Goal: Transaction & Acquisition: Purchase product/service

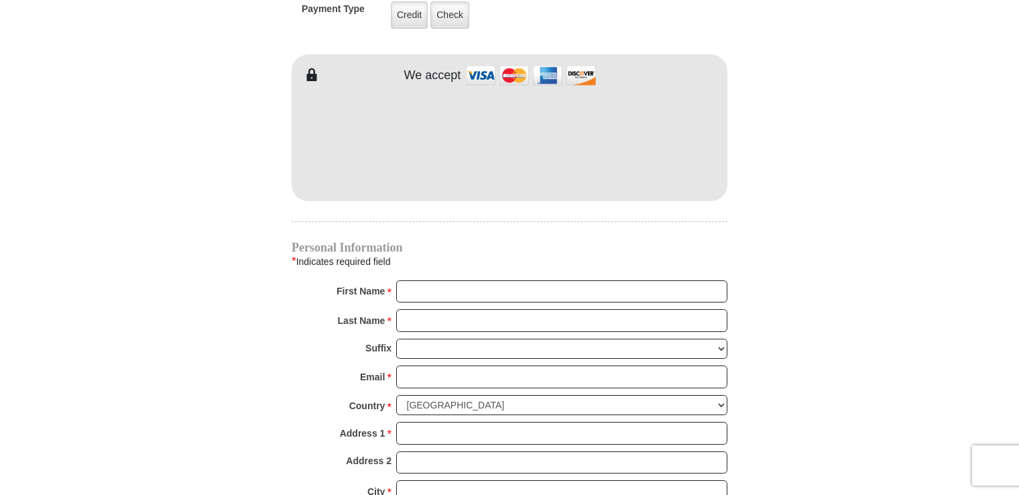
scroll to position [1274, 0]
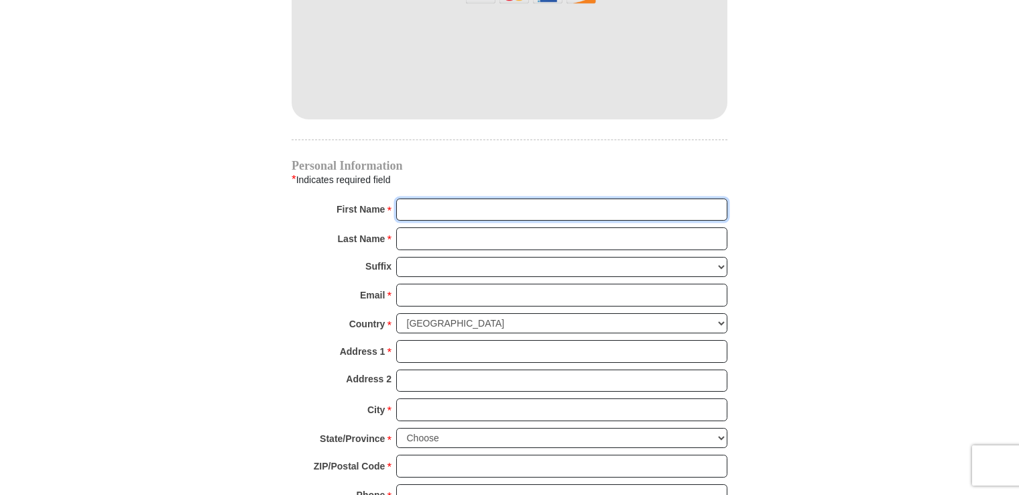
click at [417, 199] on input "First Name *" at bounding box center [561, 210] width 331 height 23
type input "[PERSON_NAME]"
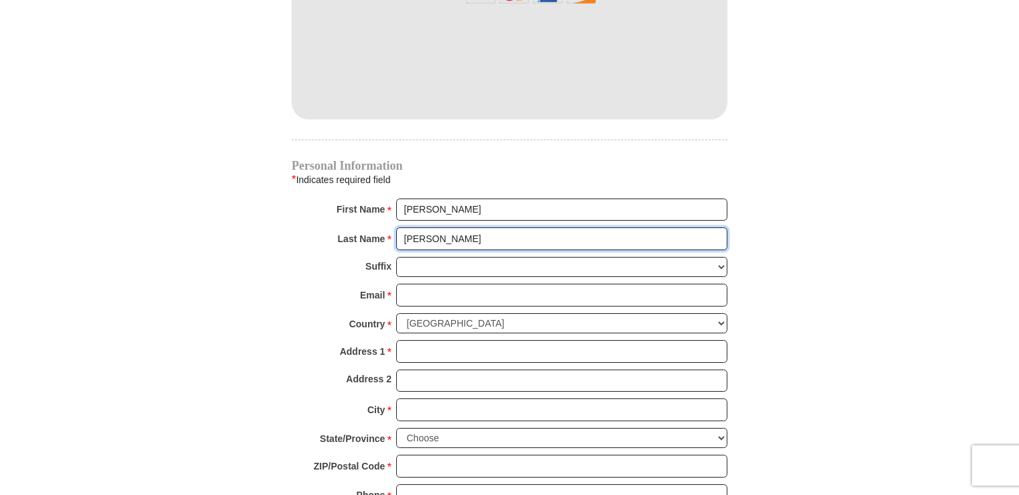
type input "[PERSON_NAME]"
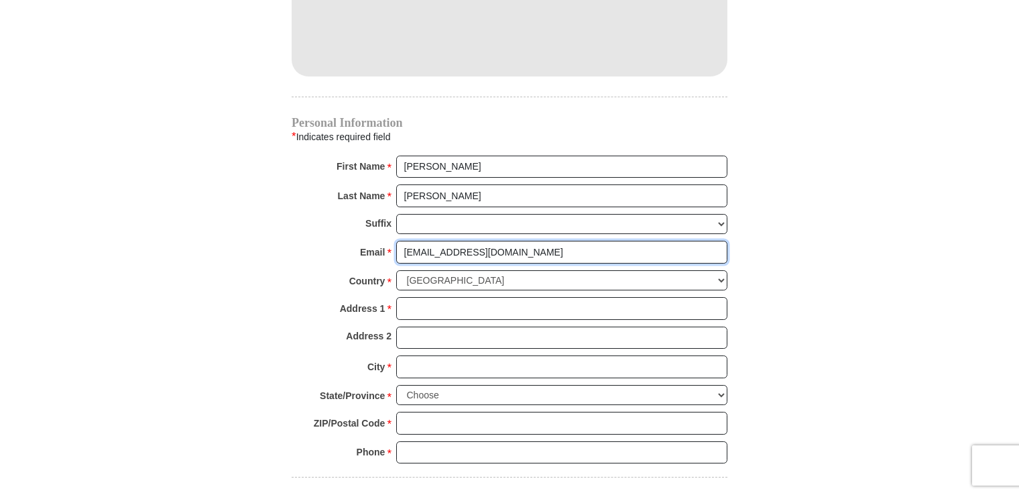
scroll to position [1341, 0]
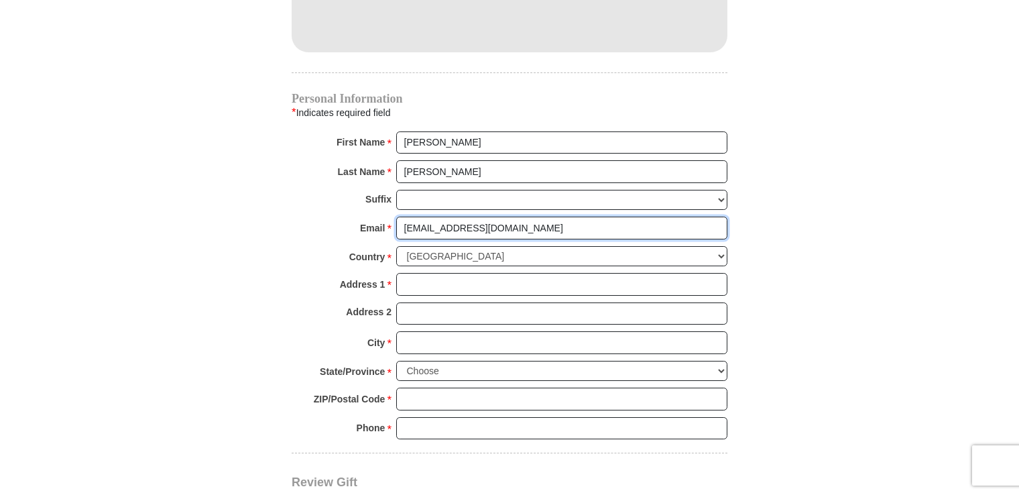
type input "[EMAIL_ADDRESS][DOMAIN_NAME]"
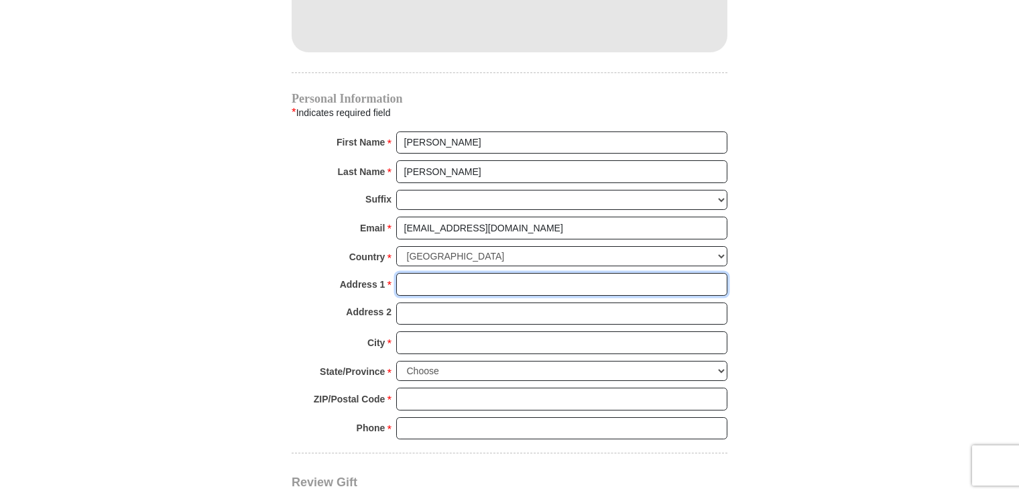
click at [445, 273] on input "Address 1 *" at bounding box center [561, 284] width 331 height 23
type input "[STREET_ADDRESS]"
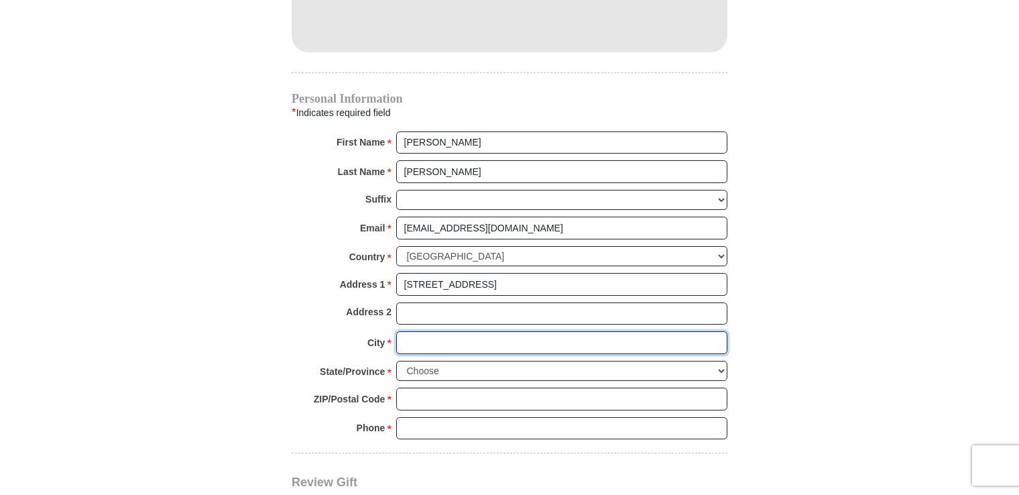
click at [428, 331] on input "City *" at bounding box center [561, 342] width 331 height 23
type input "[GEOGRAPHIC_DATA]"
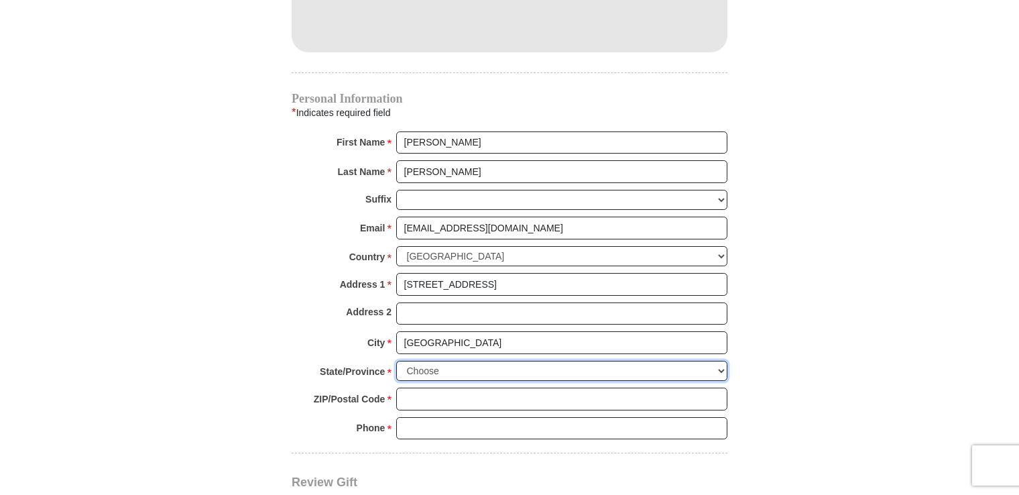
click at [720, 361] on select "Choose [US_STATE] [US_STATE] [US_STATE] [US_STATE] [US_STATE] Armed Forces Amer…" at bounding box center [561, 371] width 331 height 21
select select "CA"
click at [396, 361] on select "Choose [US_STATE] [US_STATE] [US_STATE] [US_STATE] [US_STATE] Armed Forces Amer…" at bounding box center [561, 371] width 331 height 21
click at [422, 388] on input "ZIP/Postal Code *" at bounding box center [561, 399] width 331 height 23
type input "90019"
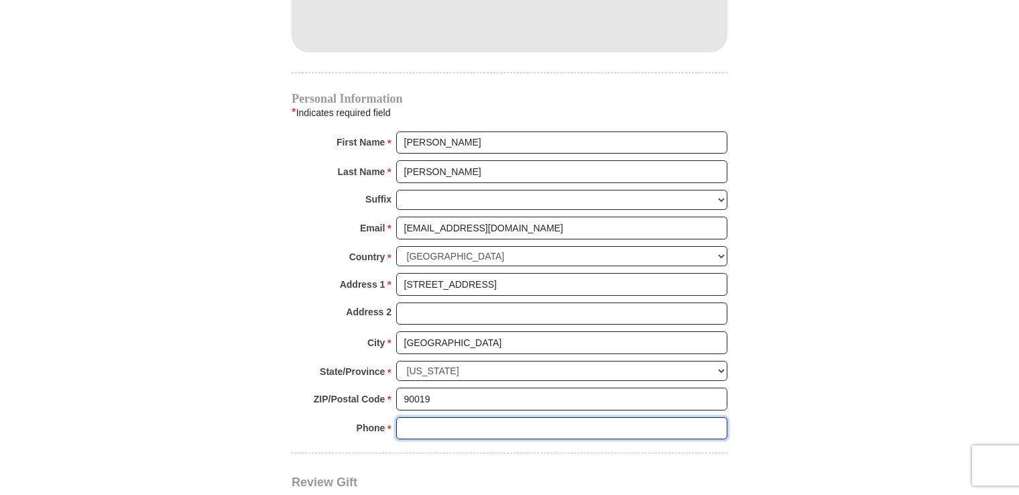
click at [408, 417] on input "Phone * *" at bounding box center [561, 428] width 331 height 23
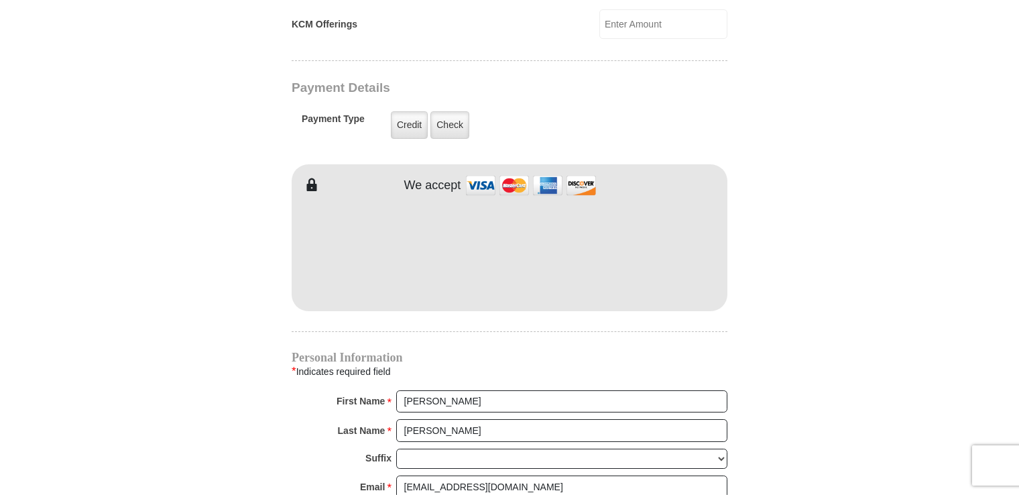
scroll to position [1073, 0]
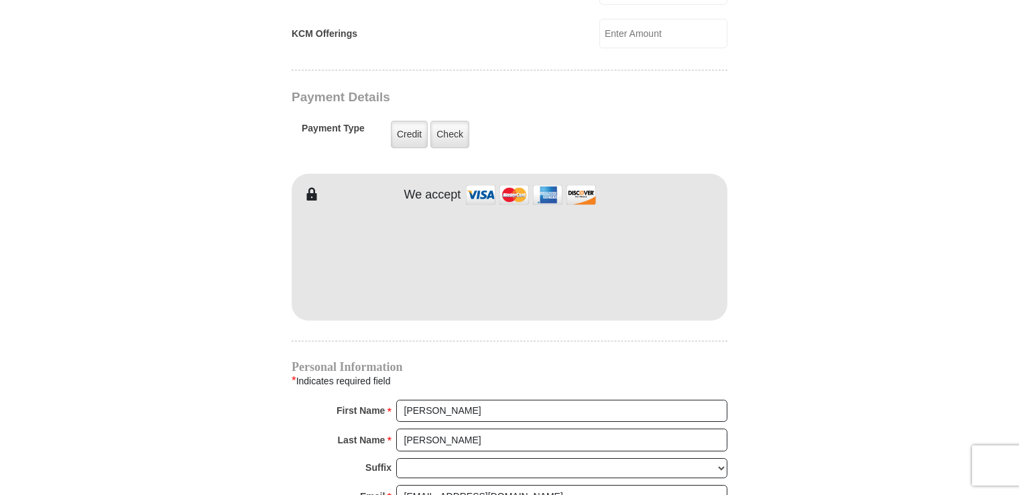
type input "3105250261"
click at [578, 326] on div "EMIC Tithes and Offerings The [DEMOGRAPHIC_DATA] teaches us the foundation for …" at bounding box center [510, 144] width 436 height 1681
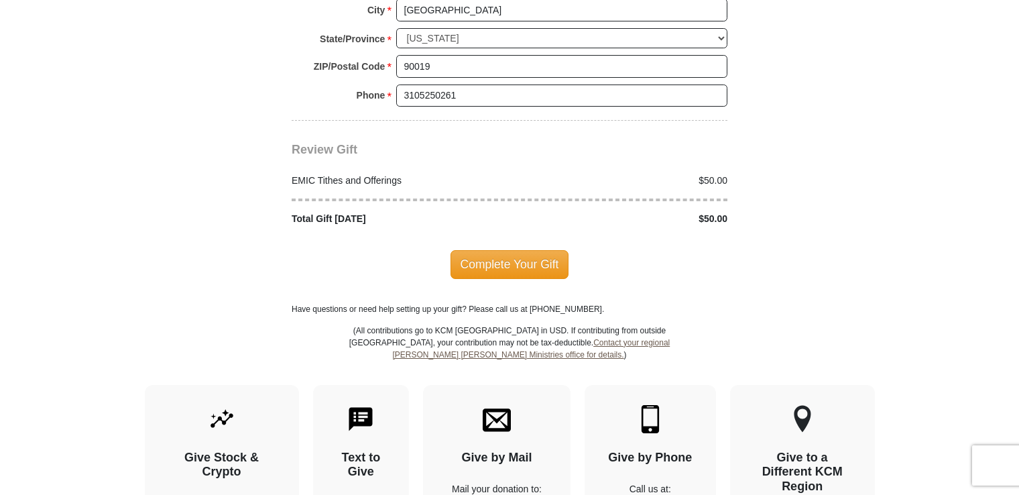
scroll to position [1677, 0]
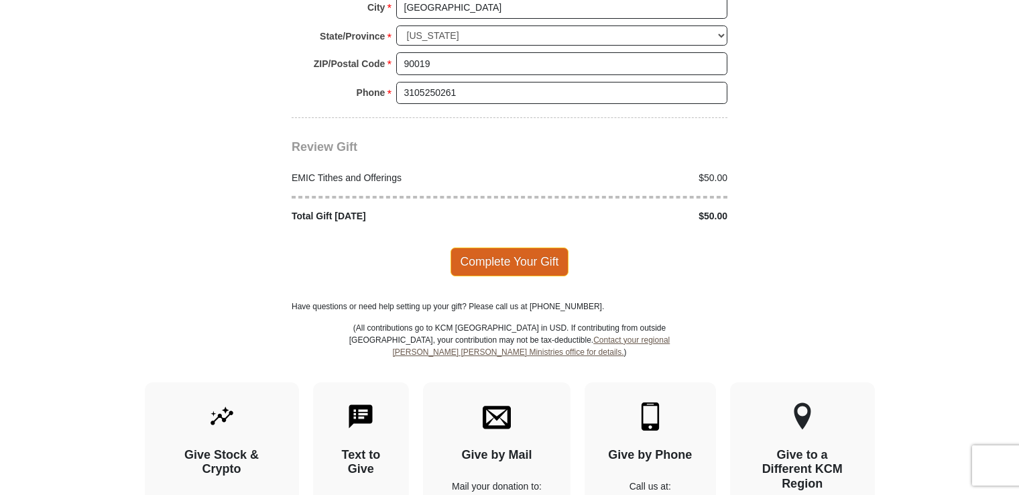
click at [522, 247] on span "Complete Your Gift" at bounding box center [510, 261] width 119 height 28
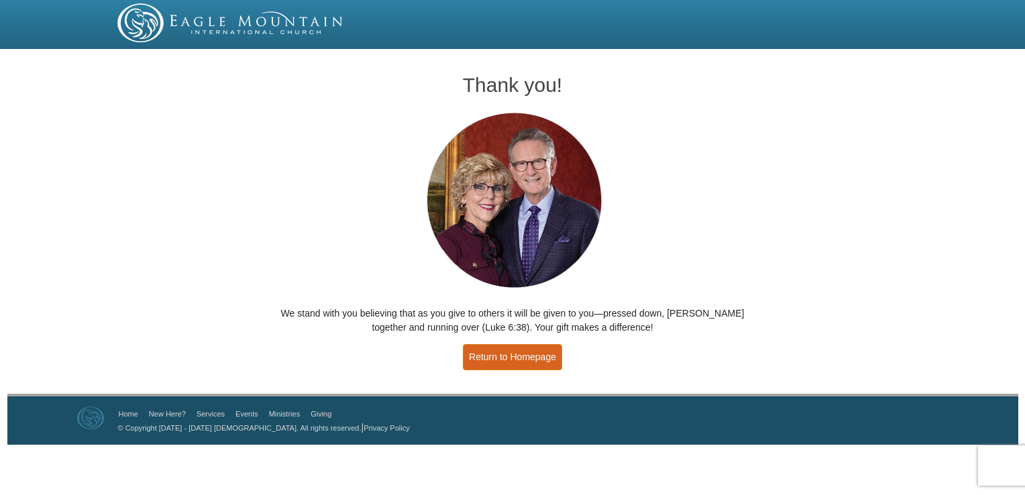
click at [514, 347] on link "Return to Homepage" at bounding box center [512, 357] width 99 height 26
